Goal: Task Accomplishment & Management: Manage account settings

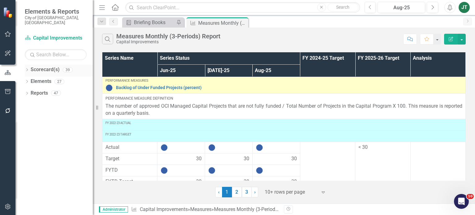
click at [28, 69] on icon "Dropdown" at bounding box center [27, 70] width 4 height 3
click at [29, 91] on icon "Dropdown" at bounding box center [30, 93] width 5 height 4
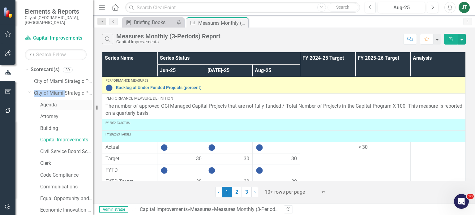
drag, startPoint x: 29, startPoint y: 87, endPoint x: 66, endPoint y: 95, distance: 37.3
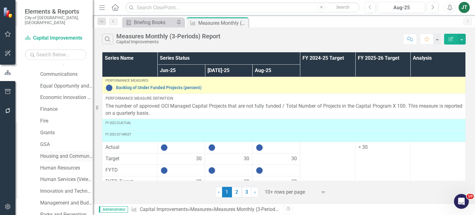
scroll to position [142, 0]
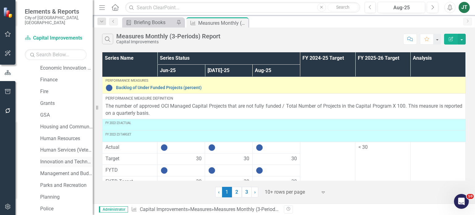
click at [53, 158] on link "Innovation and Technology" at bounding box center [66, 161] width 53 height 7
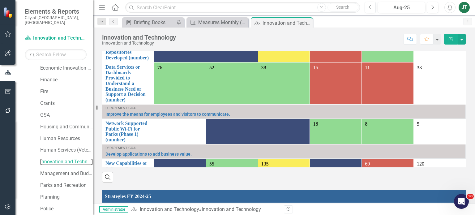
scroll to position [504, 0]
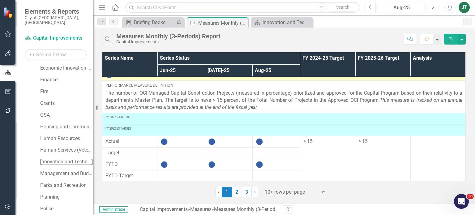
scroll to position [271, 0]
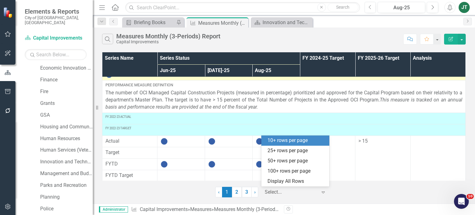
click at [300, 192] on div at bounding box center [291, 192] width 53 height 8
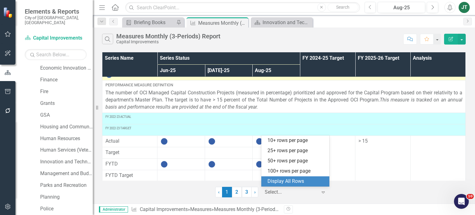
click at [291, 181] on div "Display All Rows" at bounding box center [297, 181] width 58 height 7
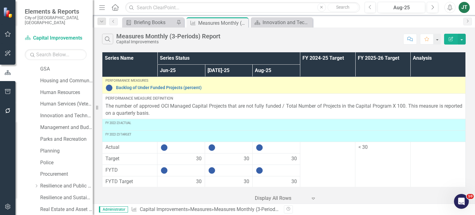
scroll to position [190, 0]
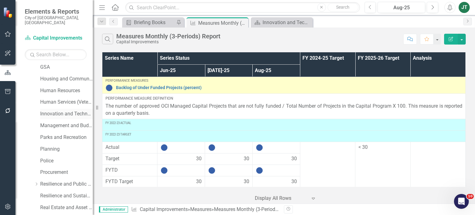
click at [63, 110] on link "Innovation and Technology" at bounding box center [66, 113] width 53 height 7
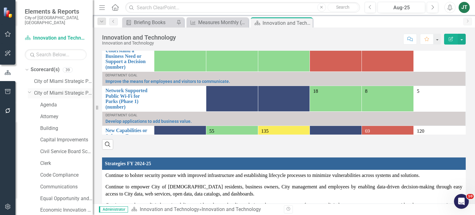
click at [28, 92] on icon at bounding box center [29, 93] width 3 height 2
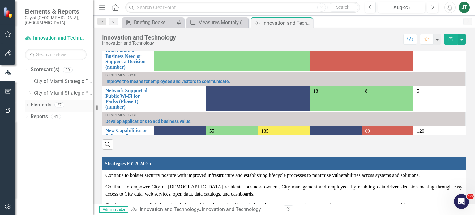
click at [37, 101] on link "Elements" at bounding box center [41, 104] width 21 height 7
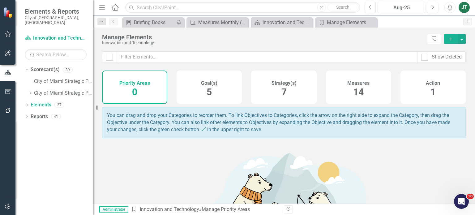
click at [347, 91] on div "Measures 14" at bounding box center [358, 87] width 65 height 33
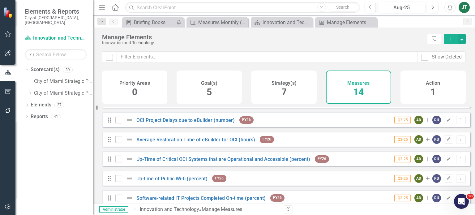
scroll to position [113, 0]
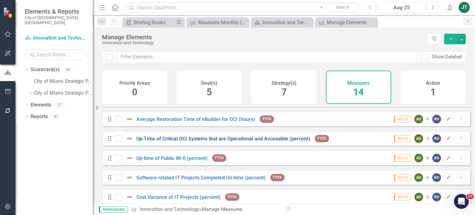
click at [230, 140] on link "Up-Time of Critical OCI Systems that are Operational and Accessible (percent)" at bounding box center [223, 139] width 174 height 6
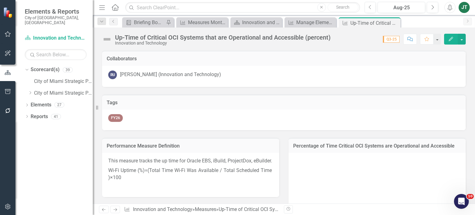
scroll to position [42, 0]
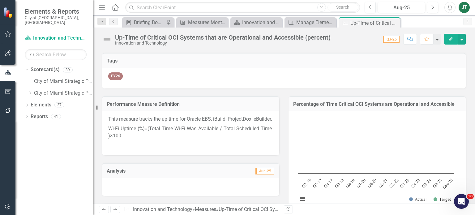
drag, startPoint x: 126, startPoint y: 142, endPoint x: 100, endPoint y: 138, distance: 27.0
click at [100, 138] on div "Performance Measure Definition This measure tracks the up time for Oracle EBS, …" at bounding box center [190, 121] width 187 height 67
click at [125, 141] on p "Wi-Fi Uptime (%)=(Total Time Wi-Fi Was Available / Total Scheduled Time ​)×100" at bounding box center [190, 132] width 165 height 17
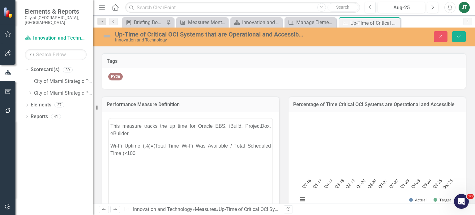
scroll to position [0, 0]
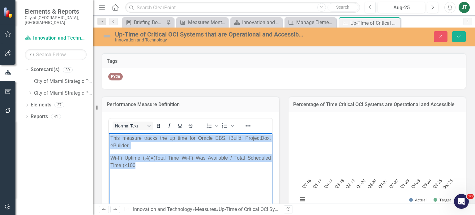
drag, startPoint x: 142, startPoint y: 167, endPoint x: 212, endPoint y: 263, distance: 118.3
click at [109, 133] on html "This measure tracks the up time for Oracle EBS, iBuild, ProjectDox, eBuilder. W…" at bounding box center [191, 179] width 164 height 93
copy body "This measure tracks the up time for Oracle EBS, iBuild, ProjectDox, eBuilder. W…"
click at [222, 145] on p "This measure tracks the up time for Oracle EBS, iBuild, ProjectDox, eBuilder." at bounding box center [190, 141] width 161 height 15
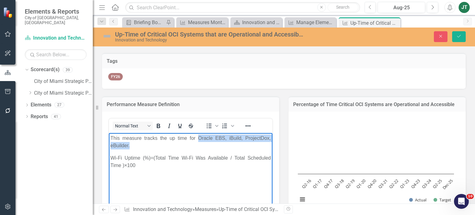
drag, startPoint x: 198, startPoint y: 138, endPoint x: 156, endPoint y: 146, distance: 42.2
click at [156, 146] on p "This measure tracks the up time for Oracle EBS, iBuild, ProjectDox, eBuilder." at bounding box center [190, 141] width 161 height 15
copy p "Oracle EBS, iBuild, ProjectDox, eBuilder."
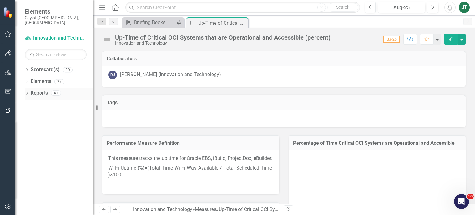
click at [39, 90] on link "Reports" at bounding box center [39, 93] width 17 height 7
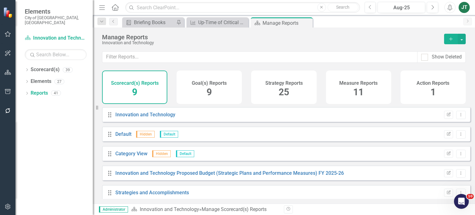
click at [355, 99] on div "Measure Reports 11" at bounding box center [358, 87] width 65 height 33
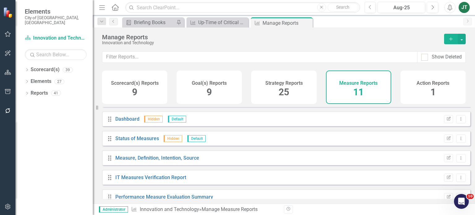
scroll to position [122, 0]
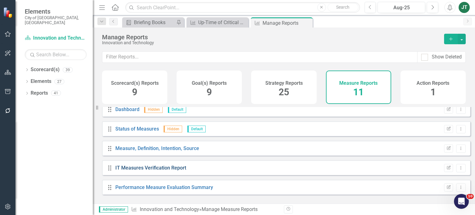
click at [146, 171] on link "IT Measures Verification Report" at bounding box center [150, 168] width 71 height 6
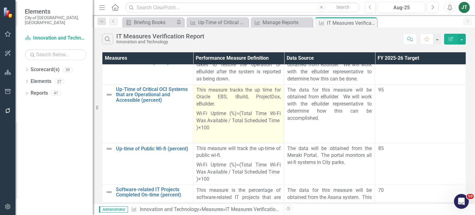
scroll to position [45, 0]
click at [281, 113] on td "This measure tracks the up time for Oracle EBS, iBuild, ProjectDox, eBuilder. W…" at bounding box center [238, 113] width 91 height 58
click at [272, 113] on p "Wi-Fi Uptime (%)=(Total Time Wi-Fi Was Available / Total Scheduled Time ​)×100" at bounding box center [238, 121] width 84 height 24
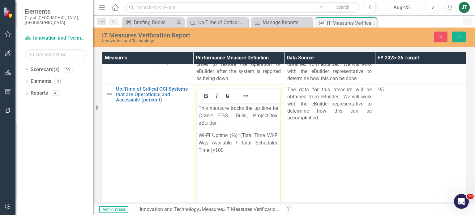
scroll to position [0, 0]
drag, startPoint x: 278, startPoint y: 135, endPoint x: 266, endPoint y: 135, distance: 12.7
click at [266, 135] on p "Wi-Fi Uptime (%)=(Total Time Wi-Fi Was Available / Total Scheduled Time ​)×100" at bounding box center [239, 142] width 80 height 22
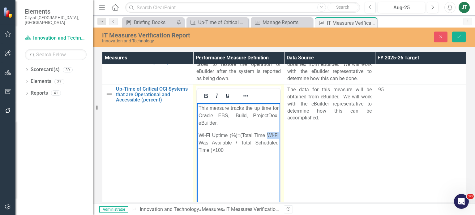
drag, startPoint x: 268, startPoint y: 135, endPoint x: 280, endPoint y: 136, distance: 12.4
click at [280, 136] on body "This measure tracks the up time for Oracle EBS, iBuild, ProjectDox, eBuilder. W…" at bounding box center [238, 149] width 83 height 93
click at [277, 134] on p "Wi-Fi Uptime (%)=(Total Time Was Available / Total Scheduled Time ​)×100" at bounding box center [239, 142] width 80 height 22
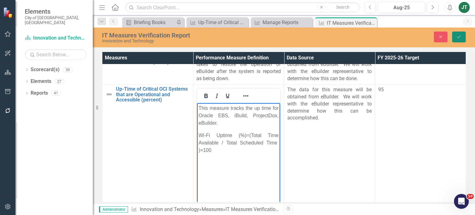
click at [459, 35] on icon "Save" at bounding box center [459, 37] width 6 height 4
